Goal: Information Seeking & Learning: Learn about a topic

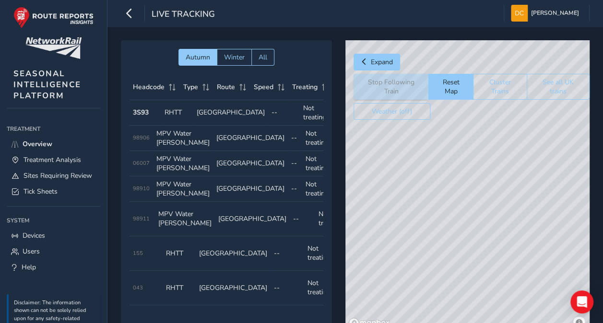
scroll to position [0, 88]
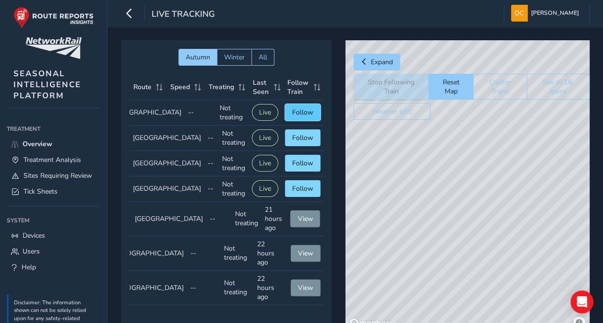
click at [292, 110] on span "Follow" at bounding box center [302, 112] width 21 height 9
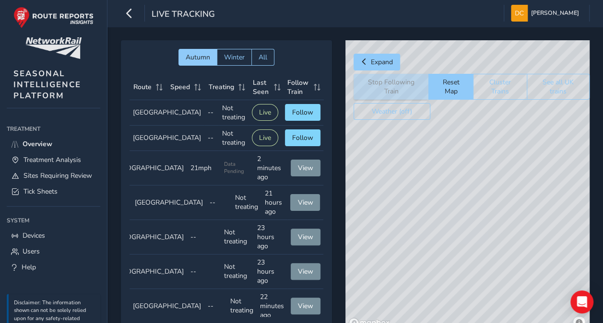
drag, startPoint x: 426, startPoint y: 172, endPoint x: 419, endPoint y: 245, distance: 74.1
click at [419, 245] on div "© Mapbox © OpenStreetMap Improve this map © Maxar" at bounding box center [467, 185] width 244 height 291
click at [293, 114] on span "Follow" at bounding box center [302, 112] width 21 height 9
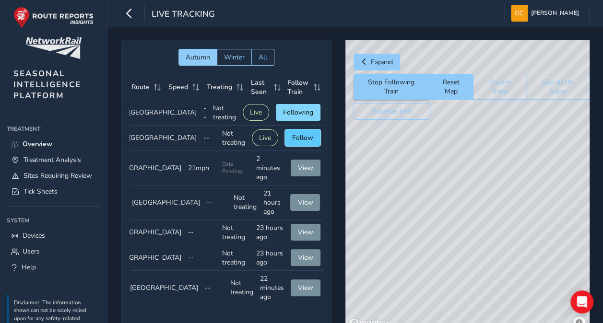
click at [297, 142] on span "Follow" at bounding box center [302, 137] width 21 height 9
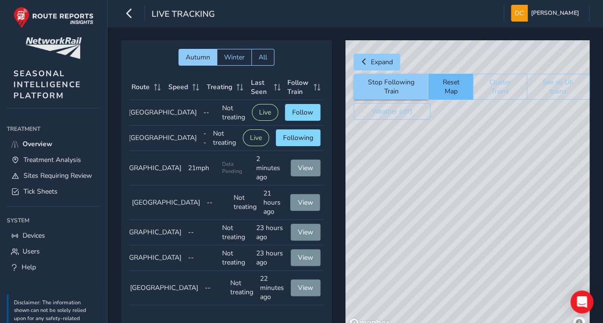
click at [454, 86] on button "Reset Map" at bounding box center [450, 87] width 45 height 26
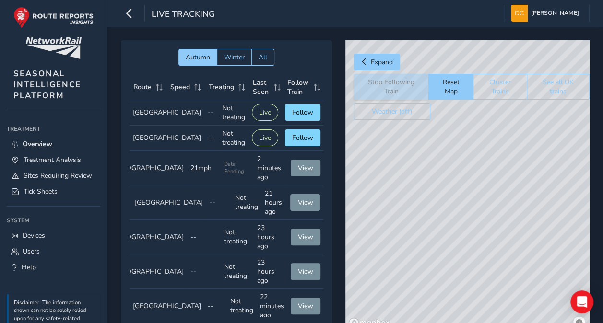
click at [503, 255] on div "© Mapbox © OpenStreetMap Improve this map" at bounding box center [467, 185] width 244 height 291
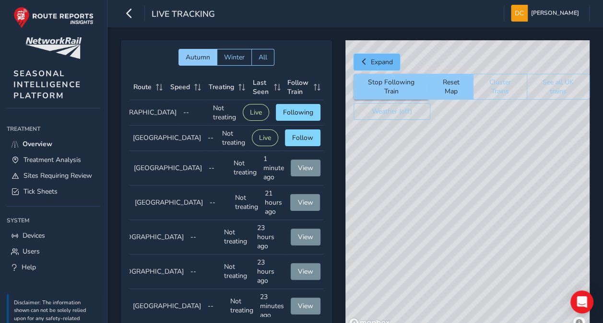
click at [377, 62] on span "Expand" at bounding box center [382, 62] width 22 height 9
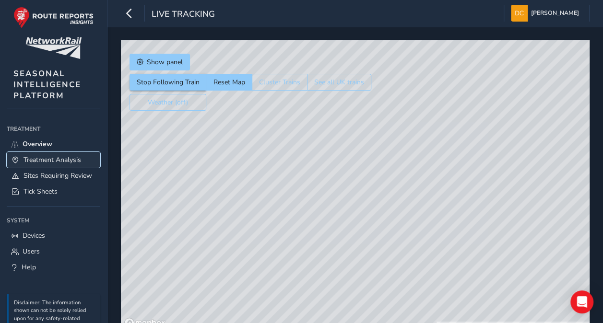
click at [50, 158] on span "Treatment Analysis" at bounding box center [52, 159] width 58 height 9
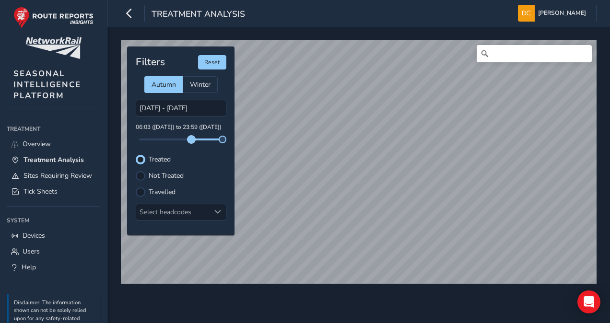
drag, startPoint x: 140, startPoint y: 140, endPoint x: 192, endPoint y: 142, distance: 51.8
click at [192, 142] on span at bounding box center [191, 140] width 8 height 8
drag, startPoint x: 224, startPoint y: 139, endPoint x: 209, endPoint y: 141, distance: 15.5
click at [209, 141] on span at bounding box center [210, 140] width 8 height 8
click at [129, 12] on icon "button" at bounding box center [129, 13] width 10 height 17
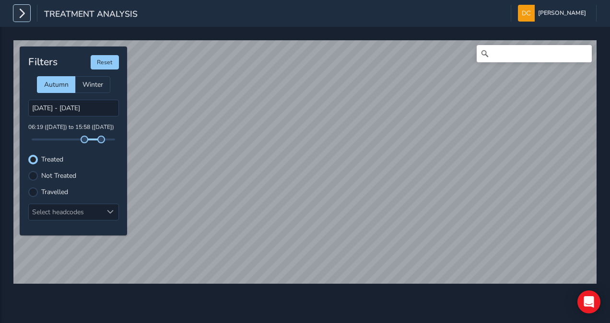
click at [22, 13] on icon "button" at bounding box center [22, 13] width 10 height 17
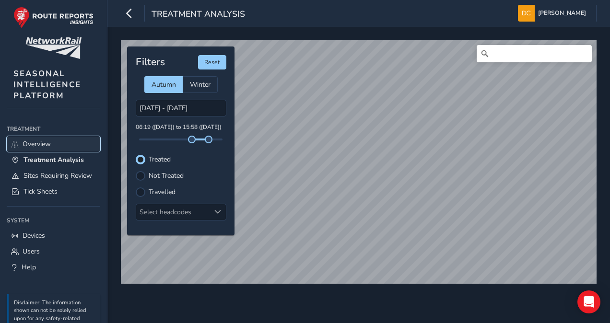
click at [39, 143] on span "Overview" at bounding box center [37, 143] width 28 height 9
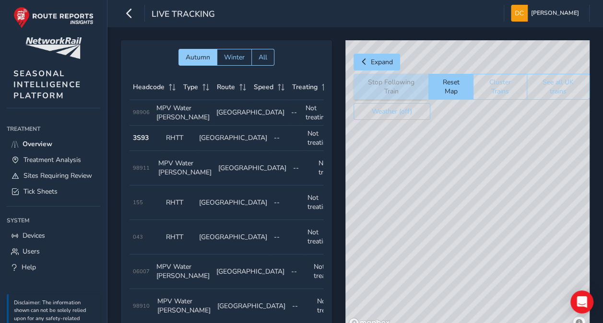
click at [501, 252] on div "© Mapbox © OpenStreetMap Improve this map" at bounding box center [467, 185] width 244 height 291
